Goal: Task Accomplishment & Management: Manage account settings

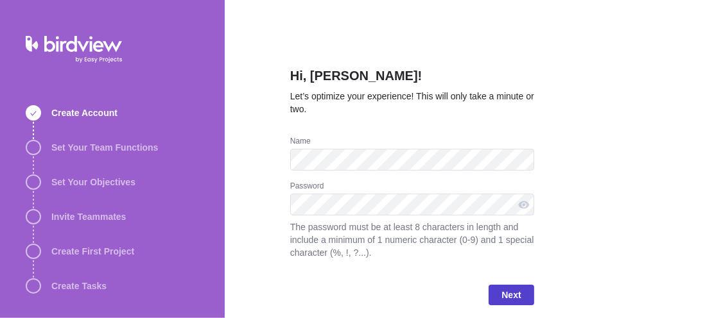
click at [510, 292] on span "Next" at bounding box center [510, 295] width 19 height 15
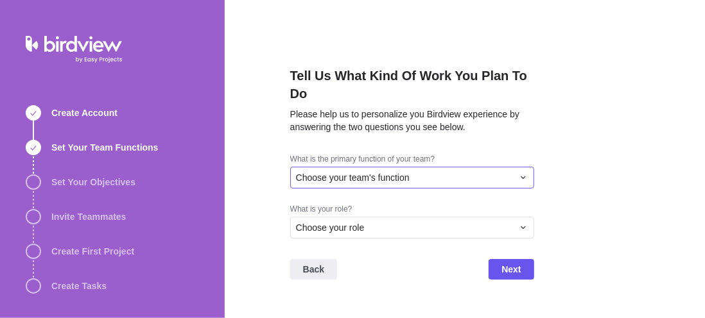
drag, startPoint x: 366, startPoint y: 174, endPoint x: 366, endPoint y: 205, distance: 30.8
click at [366, 174] on span "Choose your team's function" at bounding box center [353, 177] width 114 height 13
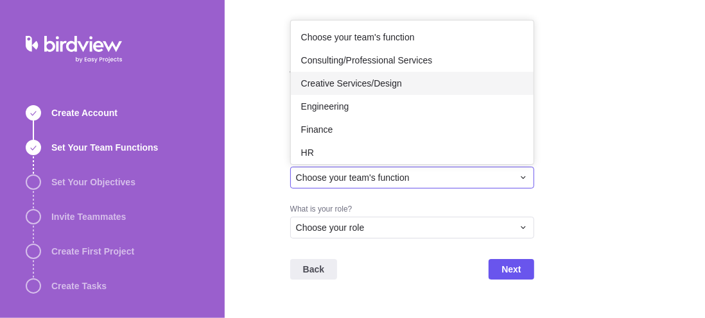
click at [366, 85] on span "Creative Services/Design" at bounding box center [351, 83] width 101 height 13
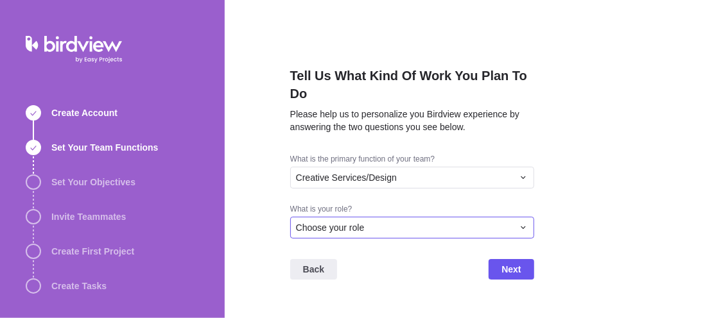
click at [365, 228] on div "Choose your role" at bounding box center [404, 228] width 217 height 13
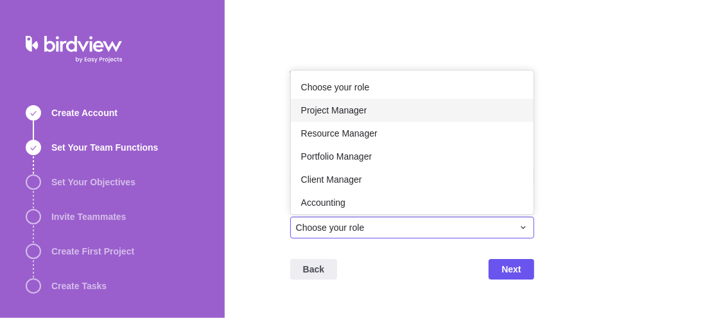
click at [357, 107] on span "Project Manager" at bounding box center [334, 110] width 66 height 13
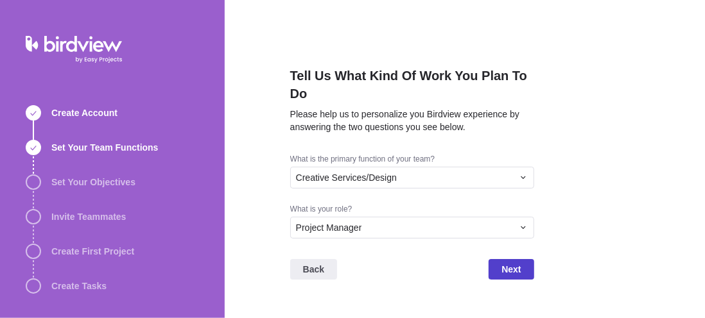
click at [512, 270] on span "Next" at bounding box center [510, 269] width 19 height 15
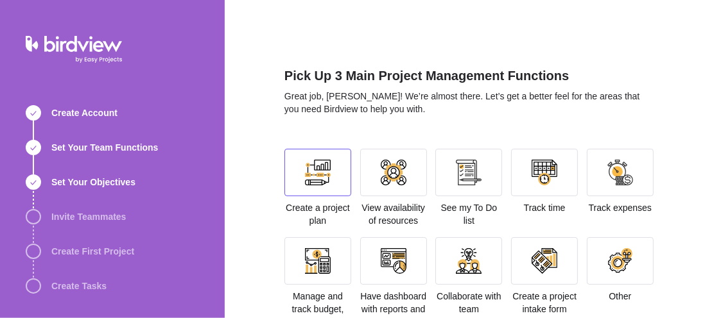
click at [311, 184] on div at bounding box center [318, 173] width 26 height 26
click at [543, 196] on div "Track time" at bounding box center [544, 181] width 67 height 65
click at [535, 190] on div at bounding box center [544, 173] width 67 height 48
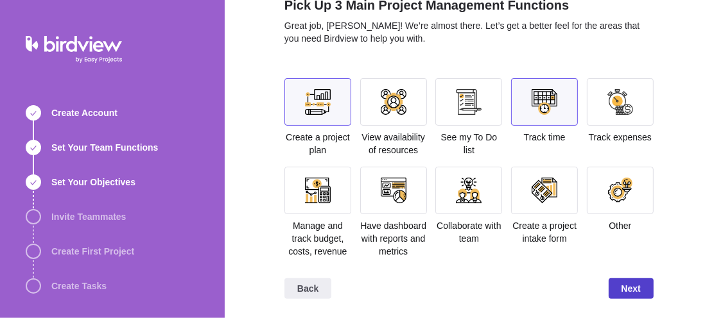
click at [621, 291] on span "Next" at bounding box center [630, 288] width 19 height 15
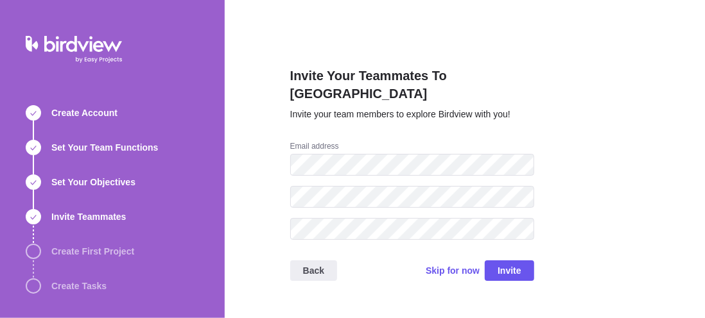
scroll to position [0, 0]
click at [516, 263] on span "Invite" at bounding box center [510, 270] width 24 height 15
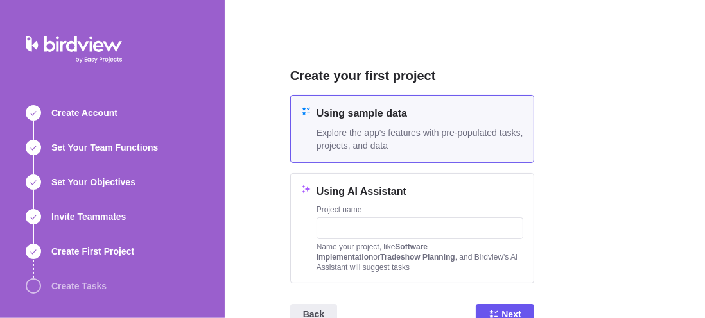
click at [395, 130] on span "Explore the app's features with pre-populated tasks, projects, and data" at bounding box center [420, 139] width 207 height 26
click at [494, 312] on icon at bounding box center [494, 314] width 10 height 10
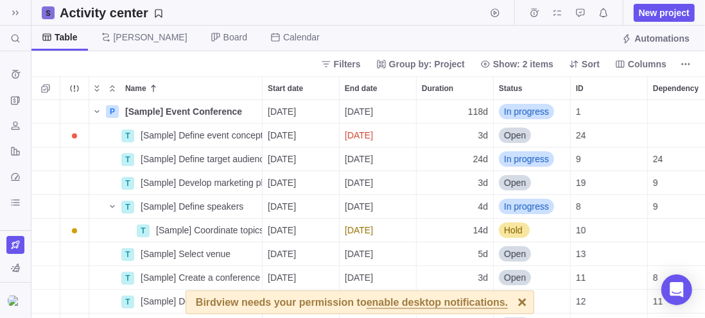
scroll to position [209, 664]
click at [511, 304] on div at bounding box center [522, 302] width 22 height 22
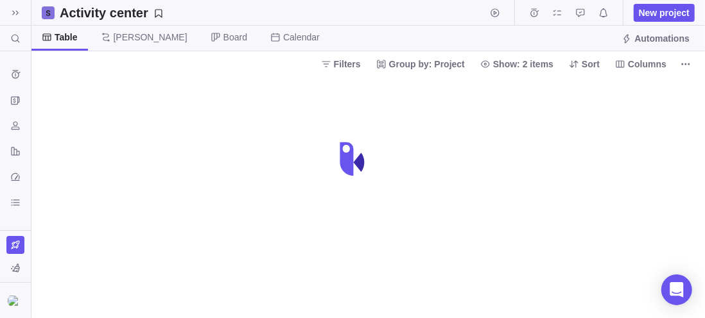
click at [15, 10] on icon at bounding box center [15, 13] width 10 height 10
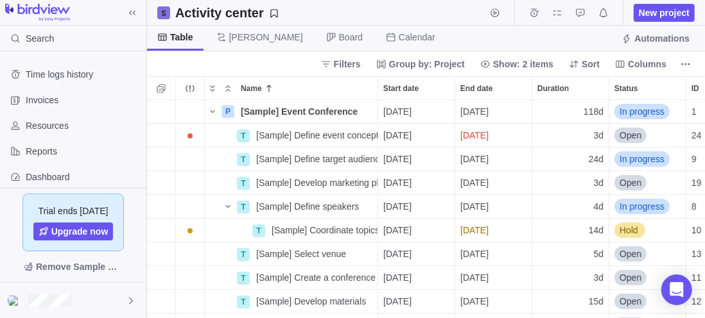
scroll to position [209, 548]
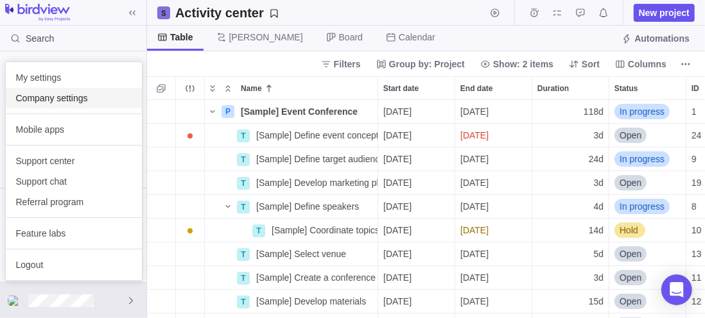
click at [80, 98] on span "Company settings" at bounding box center [74, 98] width 116 height 13
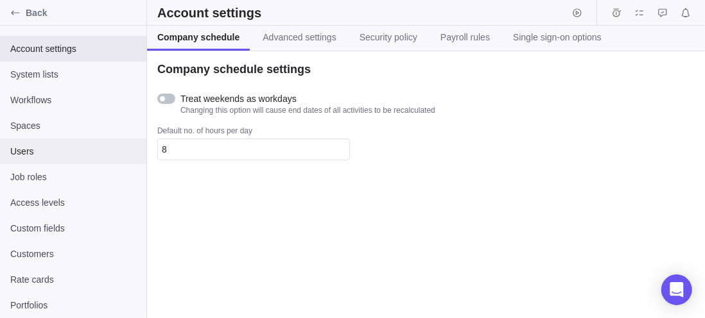
click at [27, 151] on span "Users" at bounding box center [73, 151] width 126 height 13
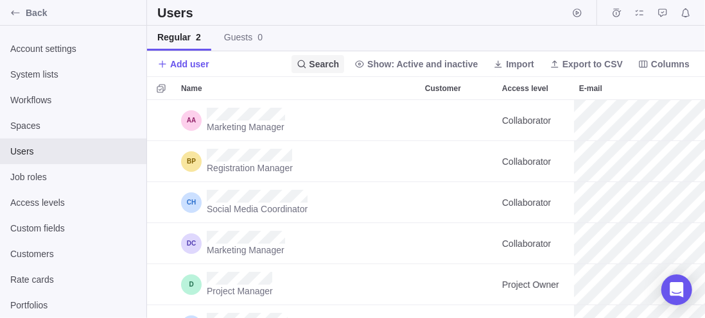
click at [306, 66] on icon at bounding box center [301, 64] width 8 height 8
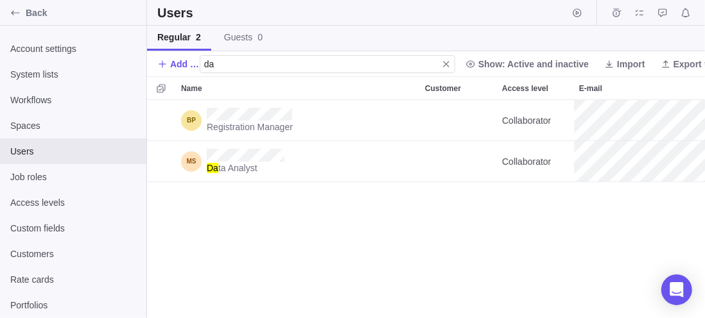
type input "d"
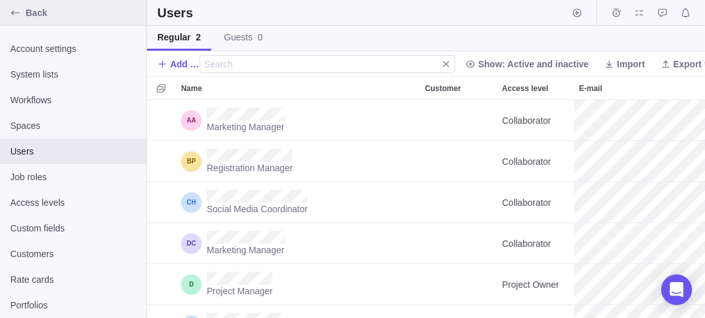
click at [45, 12] on span "Back" at bounding box center [84, 12] width 116 height 13
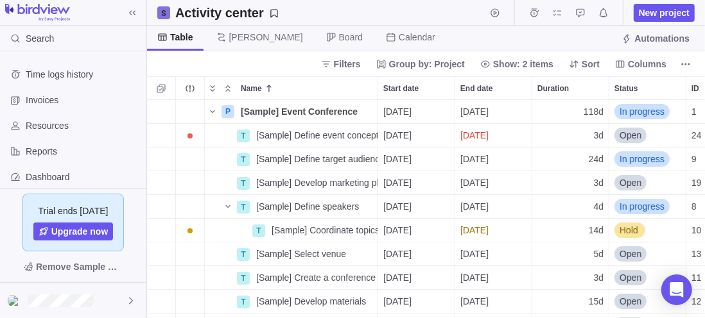
scroll to position [10, 10]
click at [367, 114] on icon "More actions" at bounding box center [366, 112] width 10 height 10
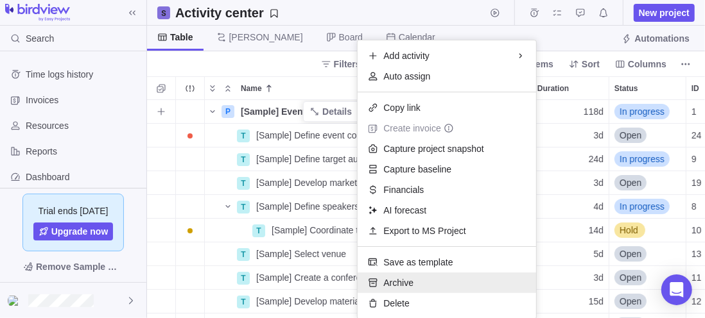
click at [412, 286] on span "Archive" at bounding box center [398, 283] width 30 height 13
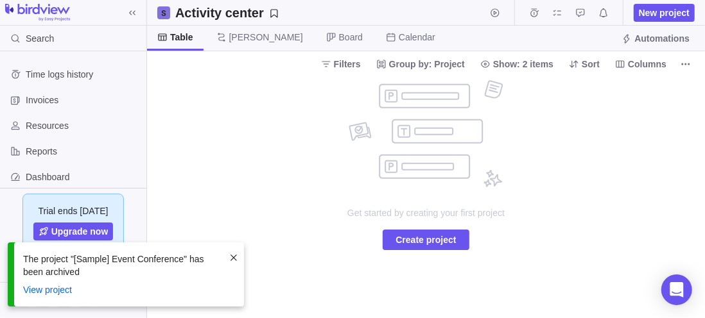
click at [236, 258] on span at bounding box center [234, 258] width 10 height 10
